Goal: Information Seeking & Learning: Learn about a topic

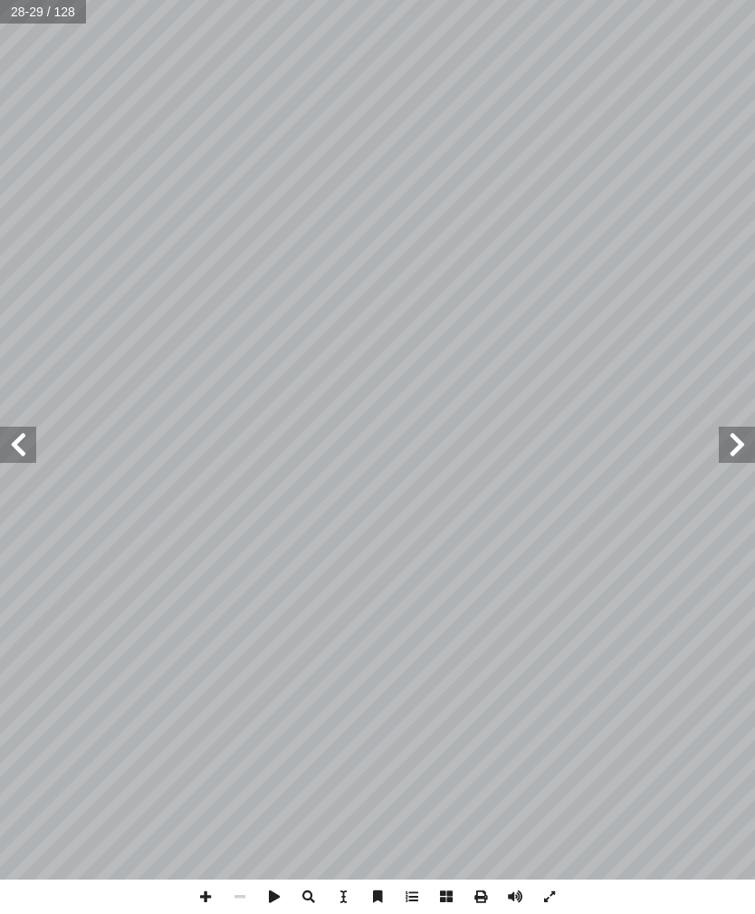
click at [24, 450] on span at bounding box center [18, 445] width 36 height 36
click at [22, 446] on span at bounding box center [18, 445] width 36 height 36
click at [28, 443] on span at bounding box center [18, 445] width 36 height 36
click at [10, 452] on span at bounding box center [18, 445] width 36 height 36
click at [24, 446] on span at bounding box center [18, 445] width 36 height 36
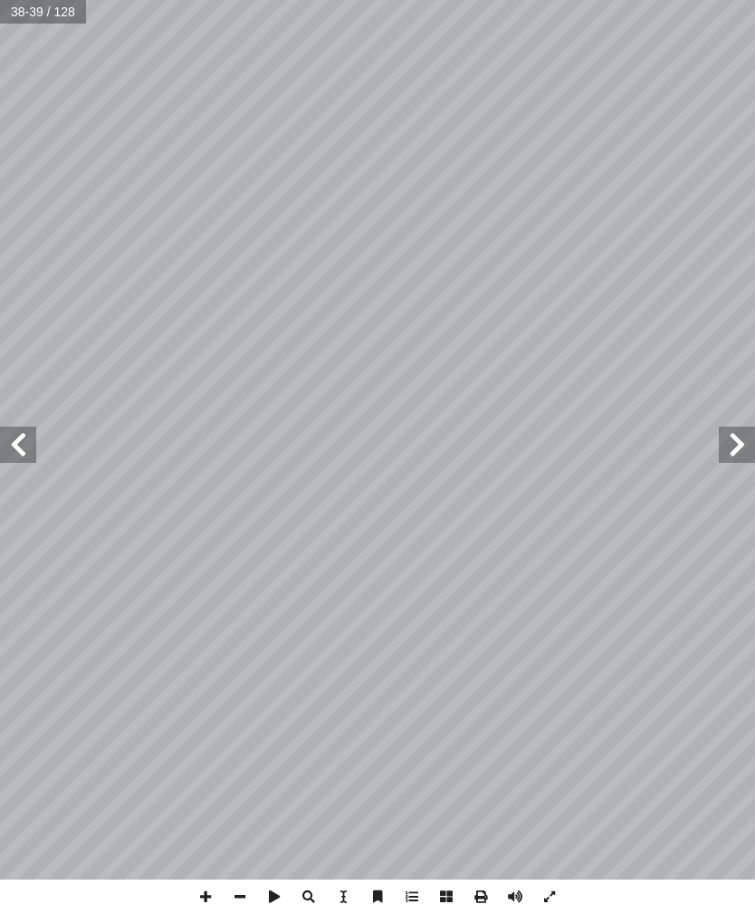
click at [24, 435] on span at bounding box center [18, 445] width 36 height 36
